Goal: Transaction & Acquisition: Purchase product/service

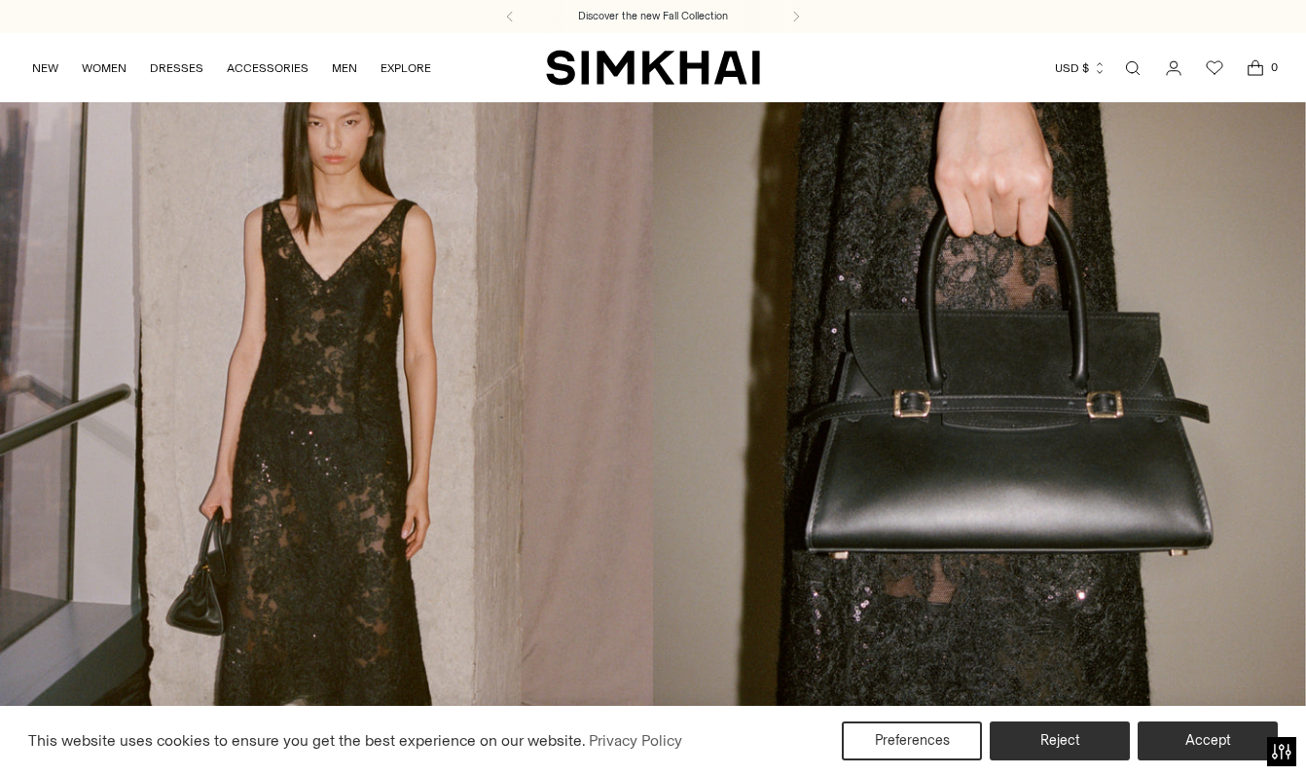
click at [1135, 65] on icon "Open search modal" at bounding box center [1132, 68] width 21 height 16
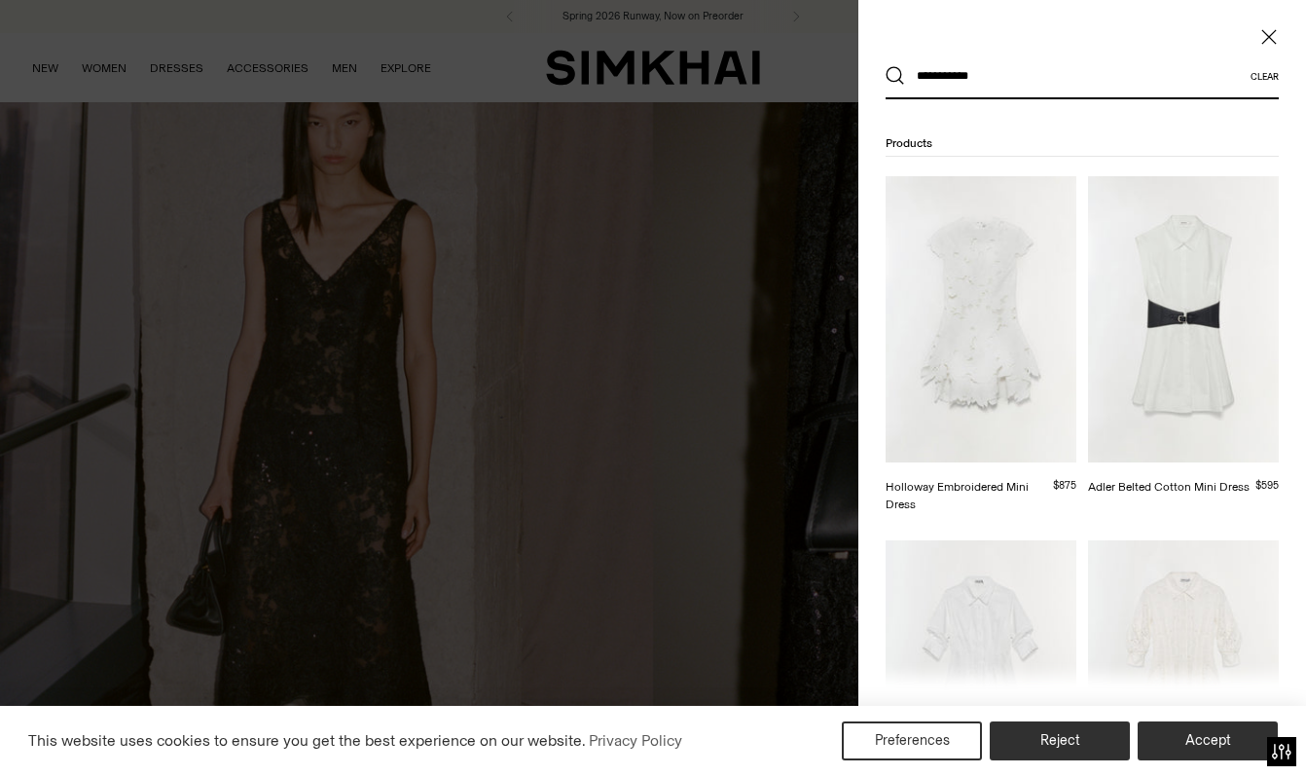
type input "**********"
click at [895, 76] on button "Search" at bounding box center [895, 75] width 19 height 19
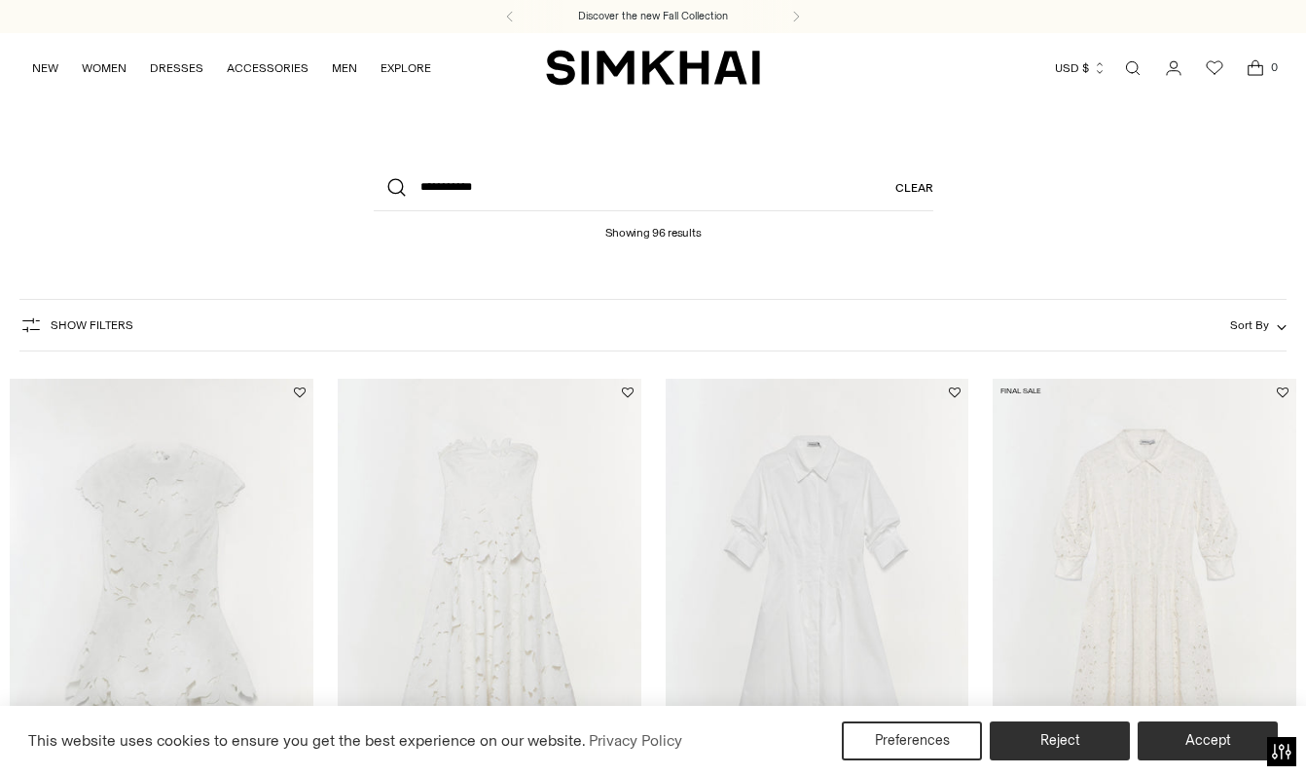
click at [1252, 328] on span "Sort By" at bounding box center [1249, 325] width 39 height 14
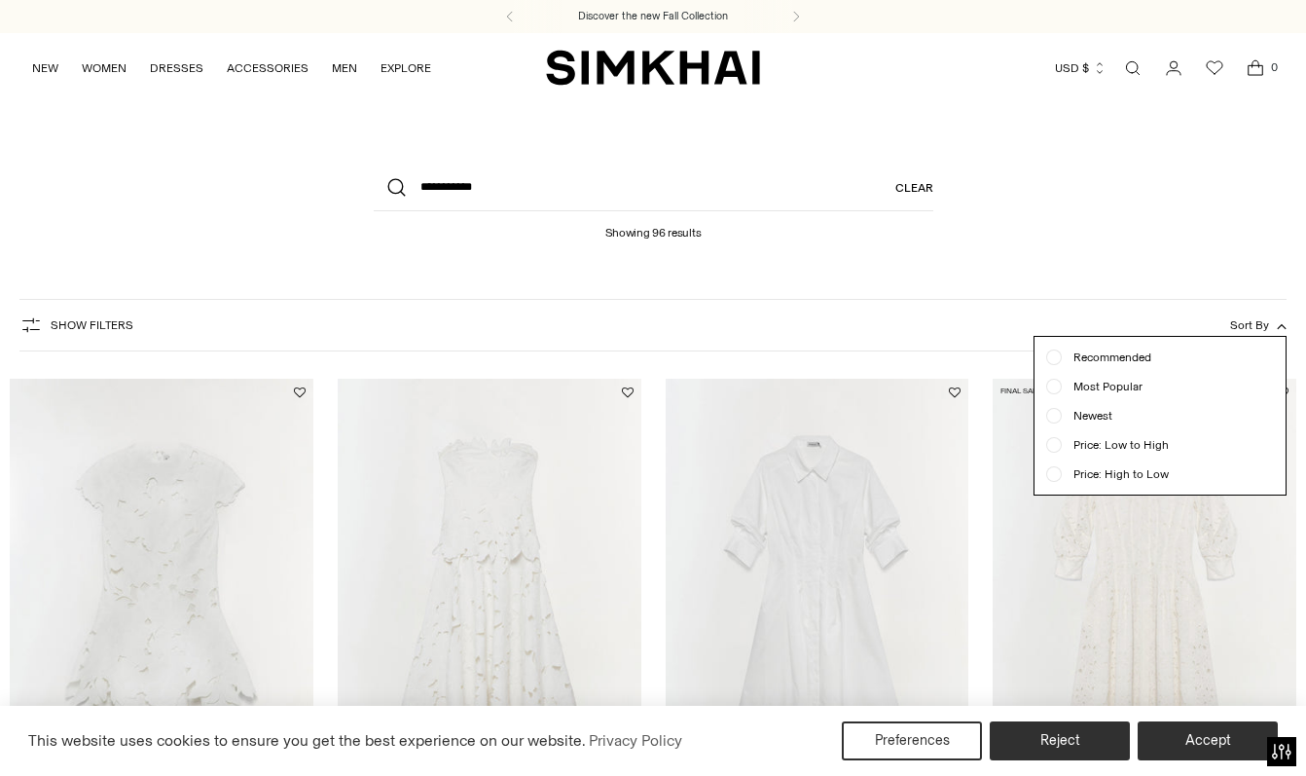
click at [1156, 446] on span "Price: Low to High" at bounding box center [1115, 445] width 107 height 18
click at [1205, 733] on button "Accept" at bounding box center [1208, 740] width 140 height 39
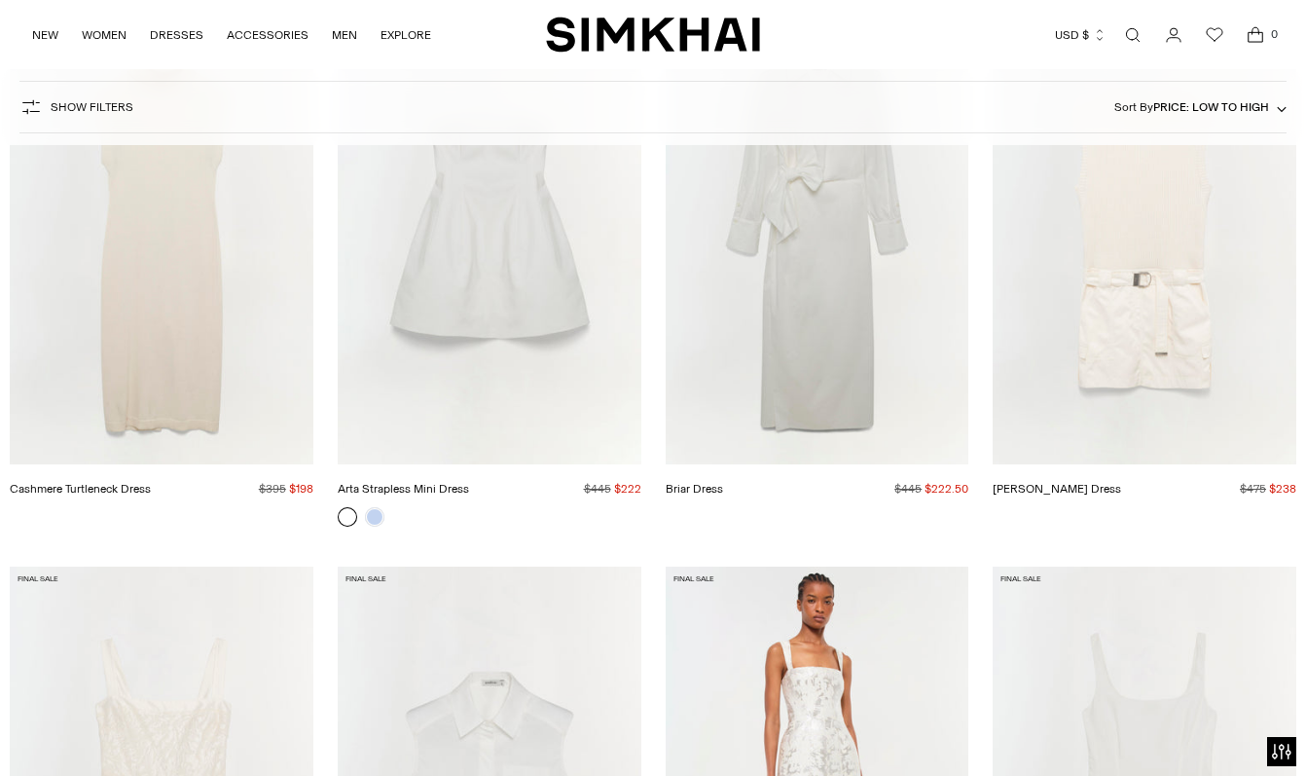
scroll to position [767, 0]
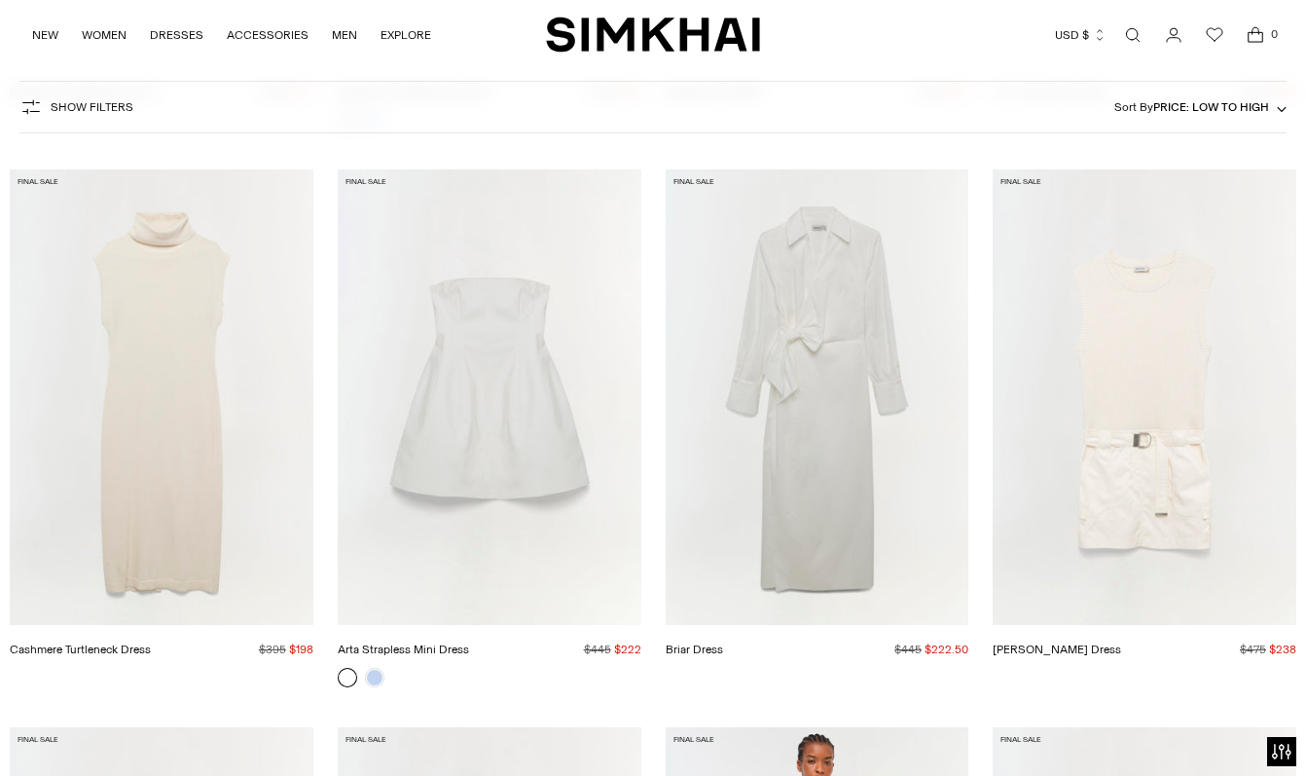
click at [469, 642] on link "Arta Strapless Mini Dress" at bounding box center [403, 649] width 131 height 14
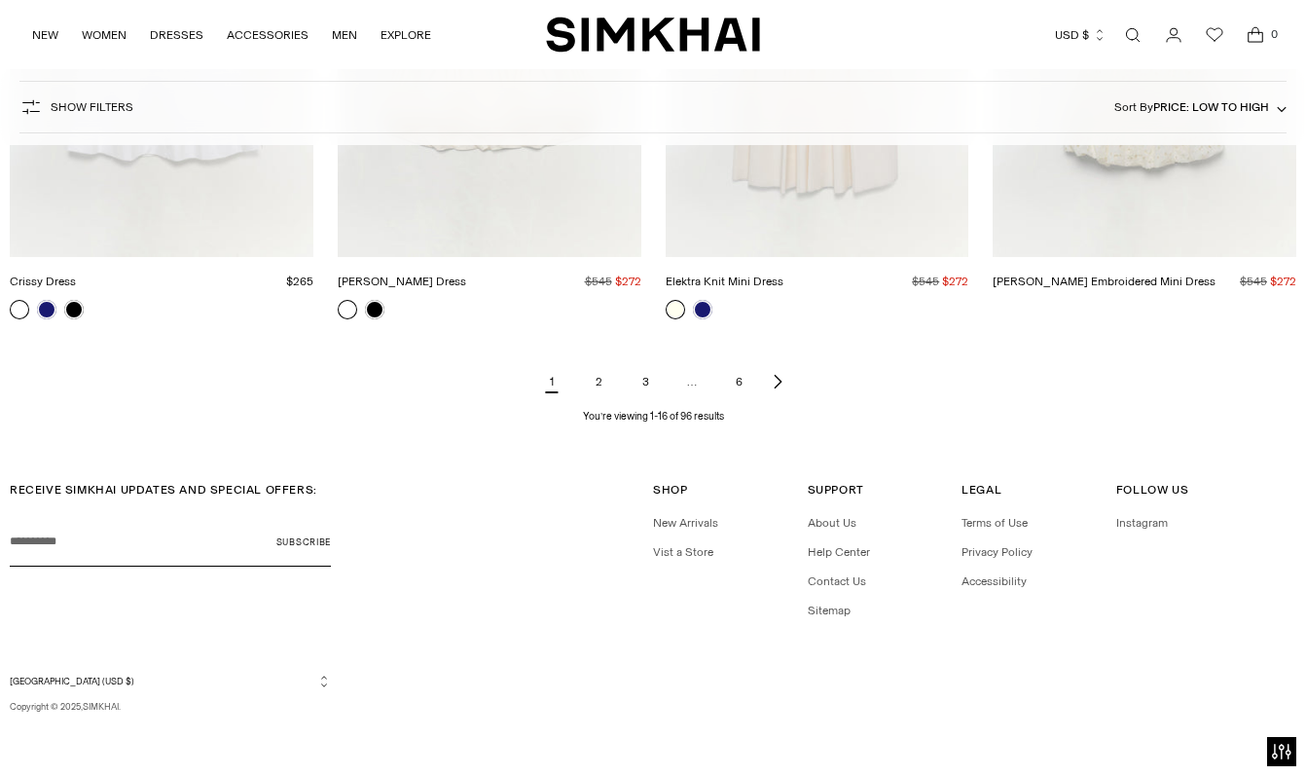
scroll to position [2248, 0]
click at [608, 382] on link "2" at bounding box center [598, 382] width 39 height 39
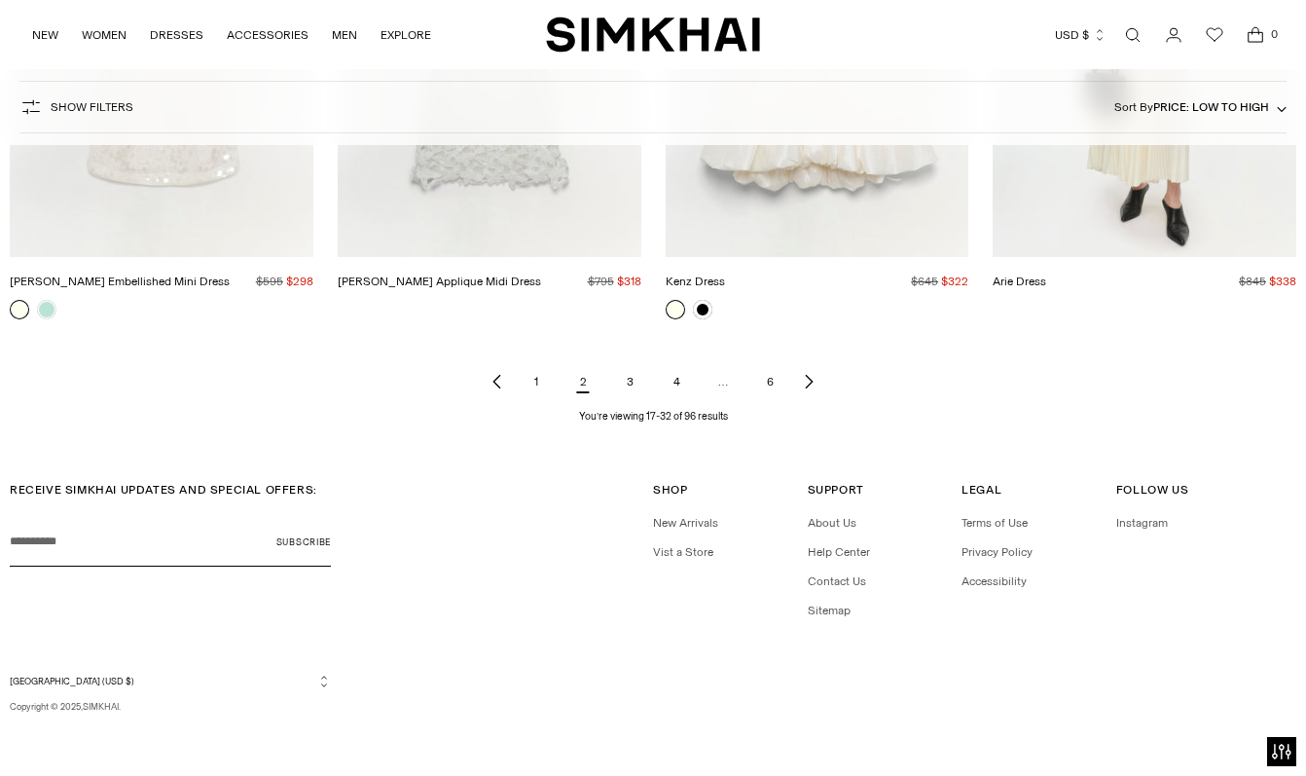
scroll to position [2248, 0]
click at [547, 380] on link "1" at bounding box center [536, 382] width 39 height 39
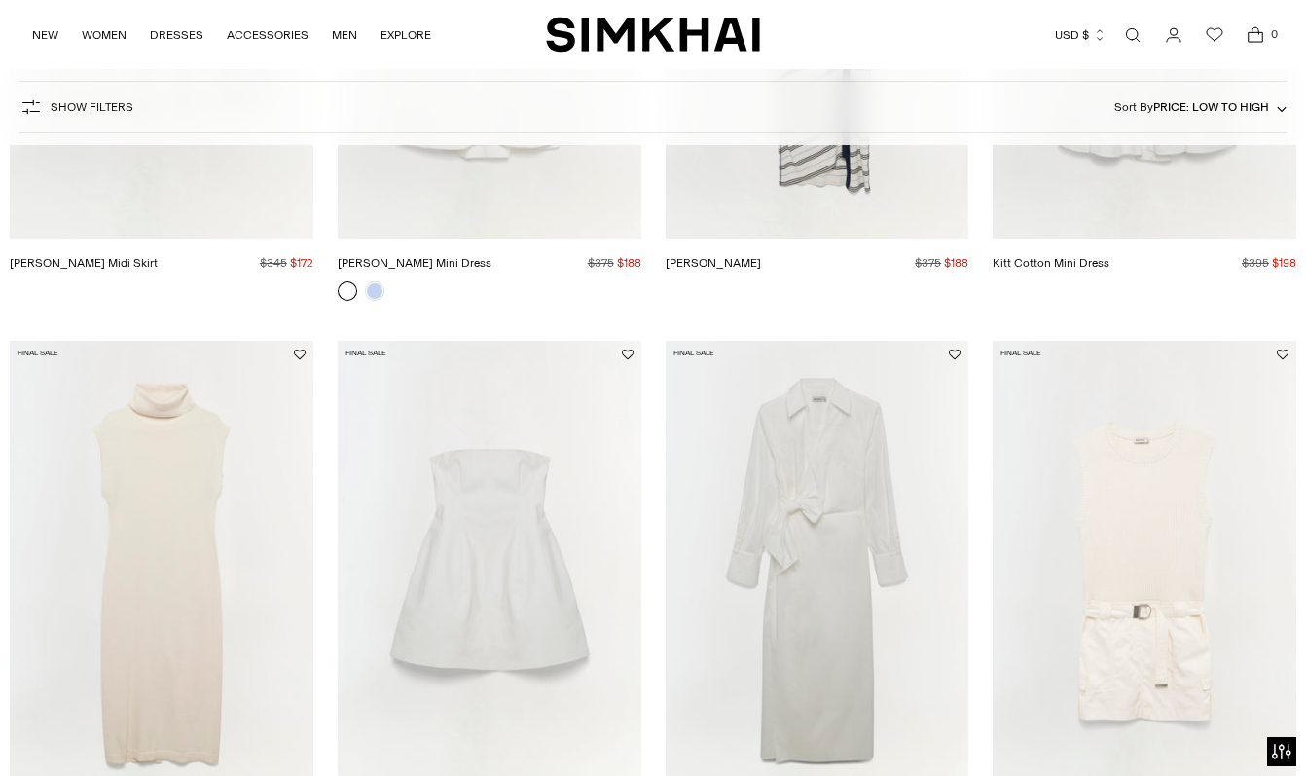
scroll to position [935, 0]
